Goal: Find specific page/section: Find specific page/section

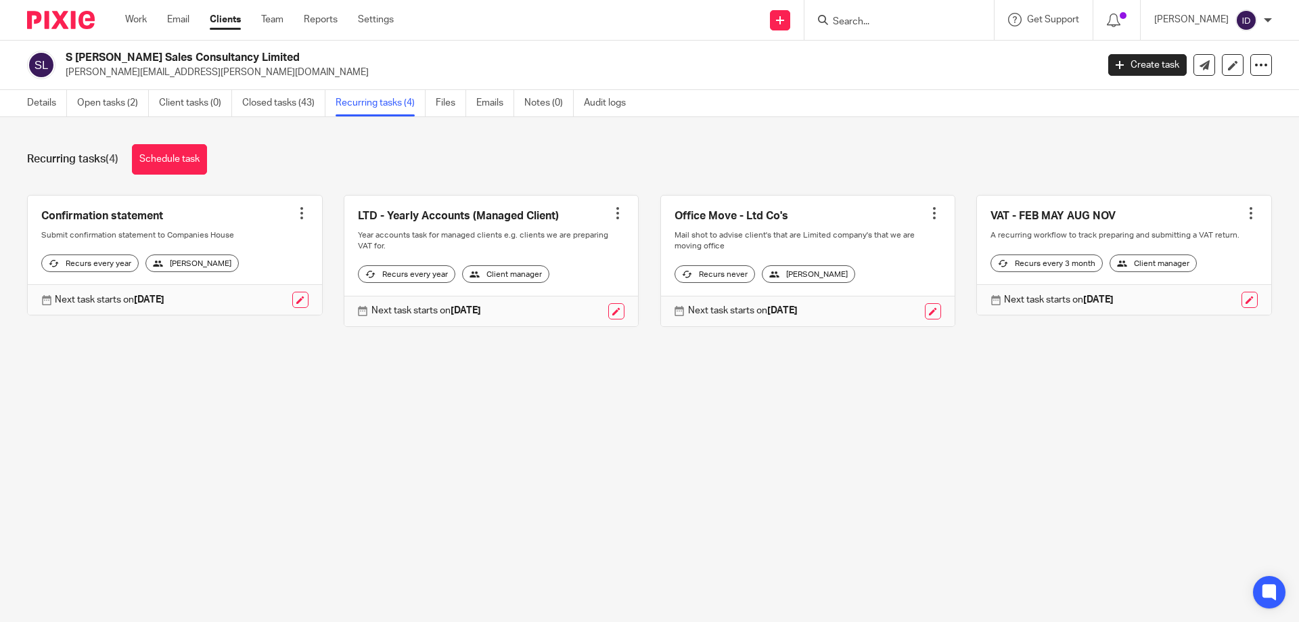
click at [876, 13] on form at bounding box center [903, 19] width 144 height 17
click at [876, 20] on input "Search" at bounding box center [892, 22] width 122 height 12
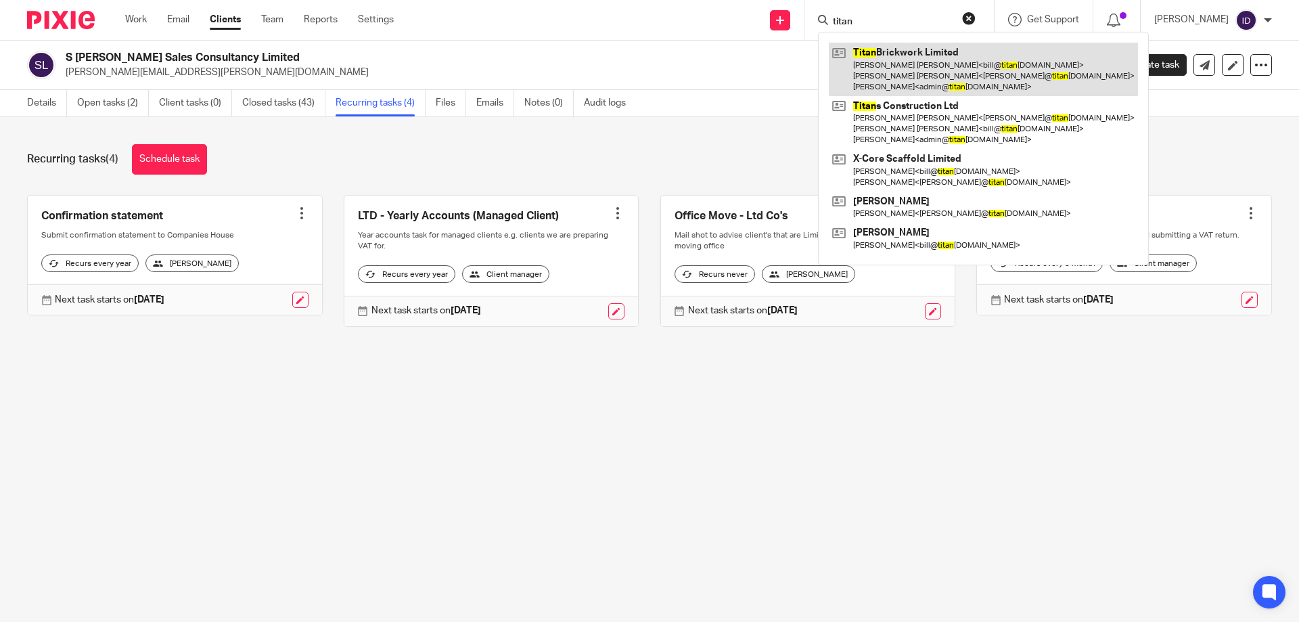
type input "titan"
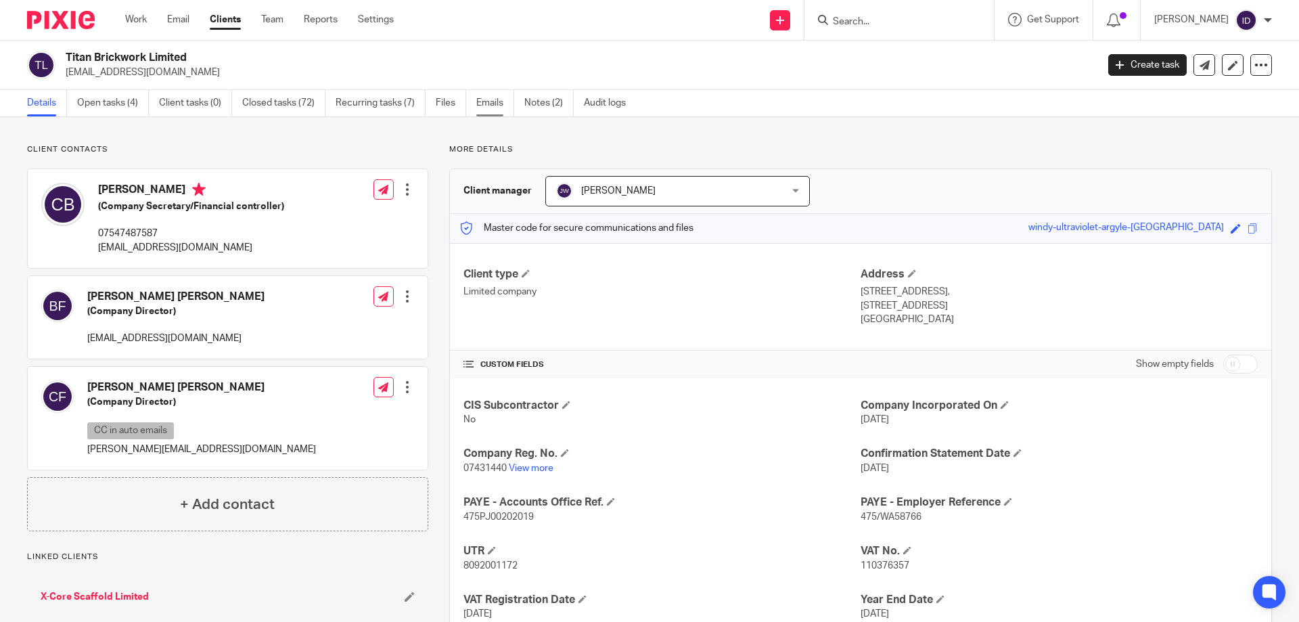
click at [491, 104] on link "Emails" at bounding box center [495, 103] width 38 height 26
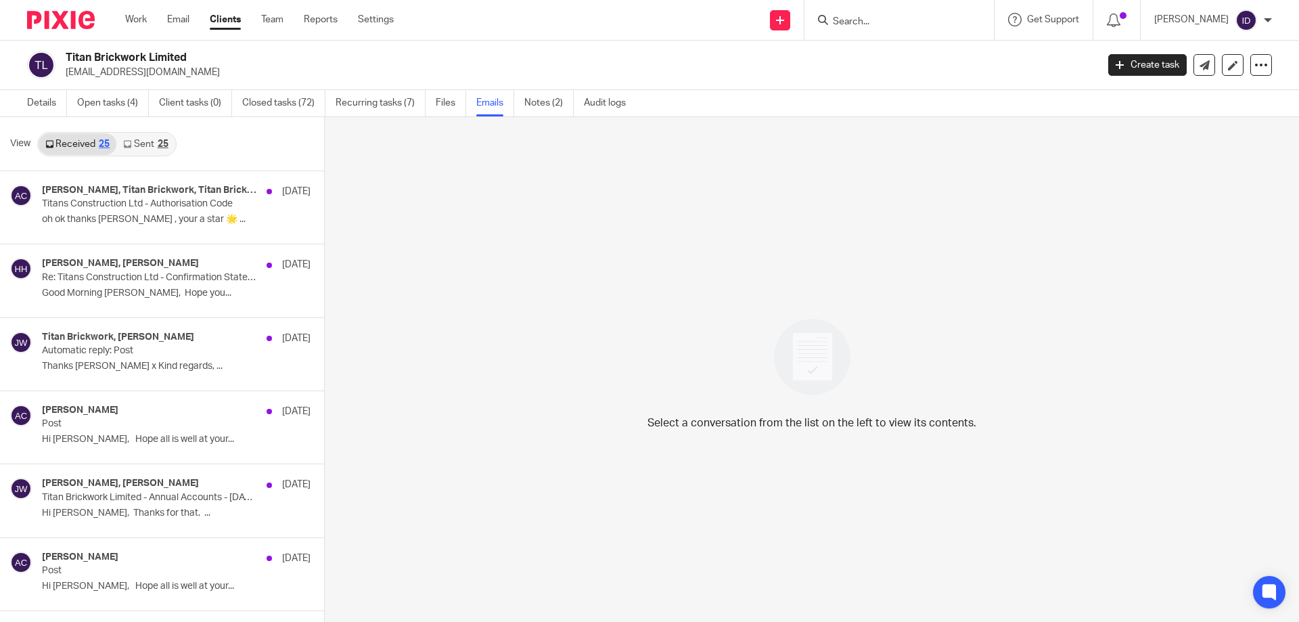
click at [137, 147] on link "Sent 25" at bounding box center [145, 144] width 58 height 22
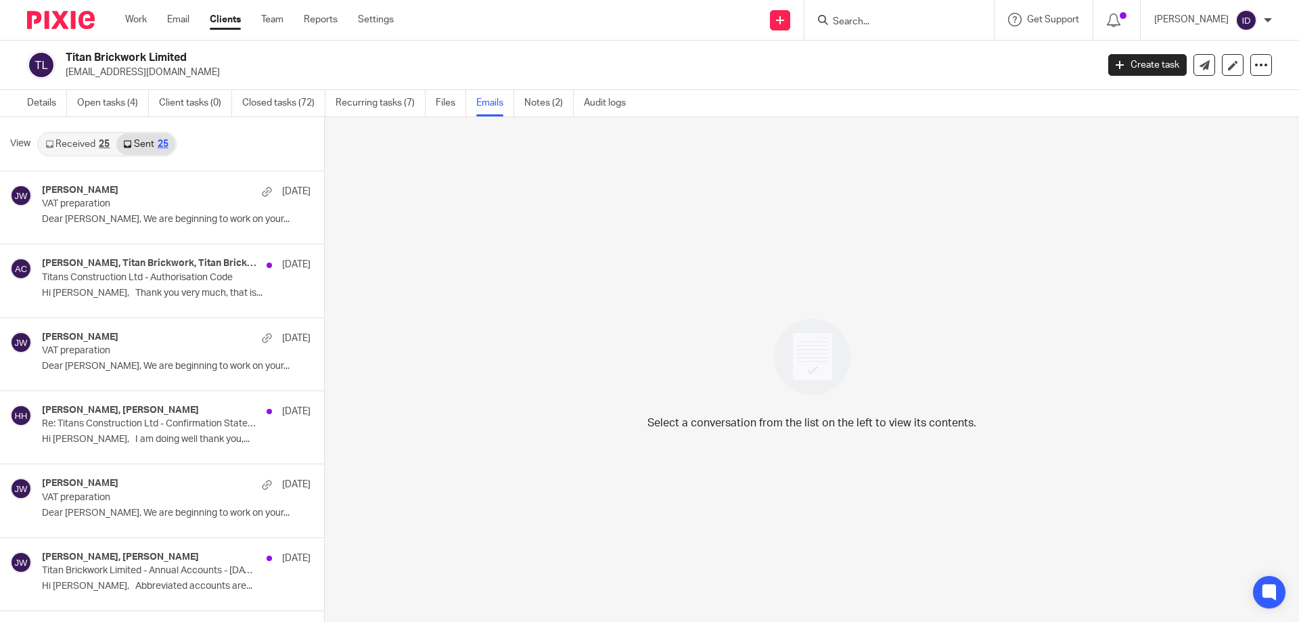
scroll to position [2, 0]
